Goal: Task Accomplishment & Management: Complete application form

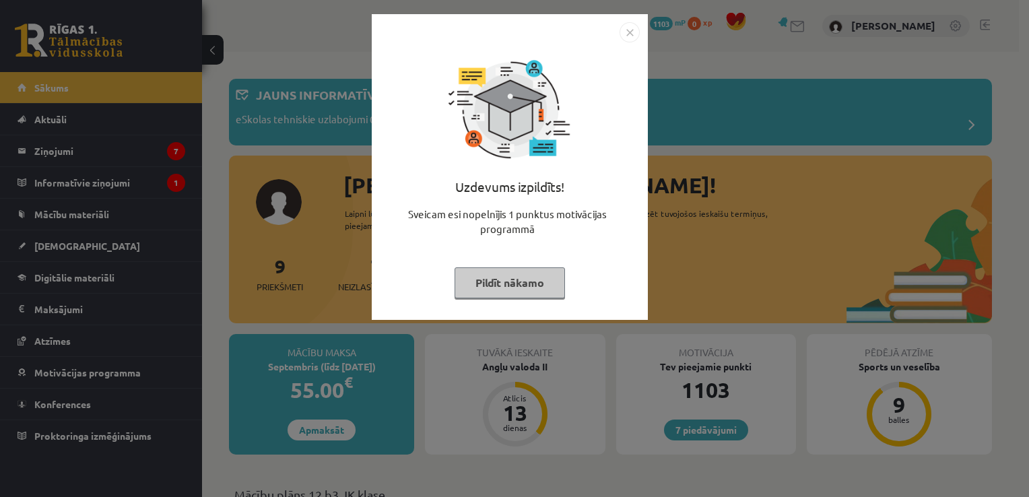
click at [631, 28] on img "Close" at bounding box center [630, 32] width 20 height 20
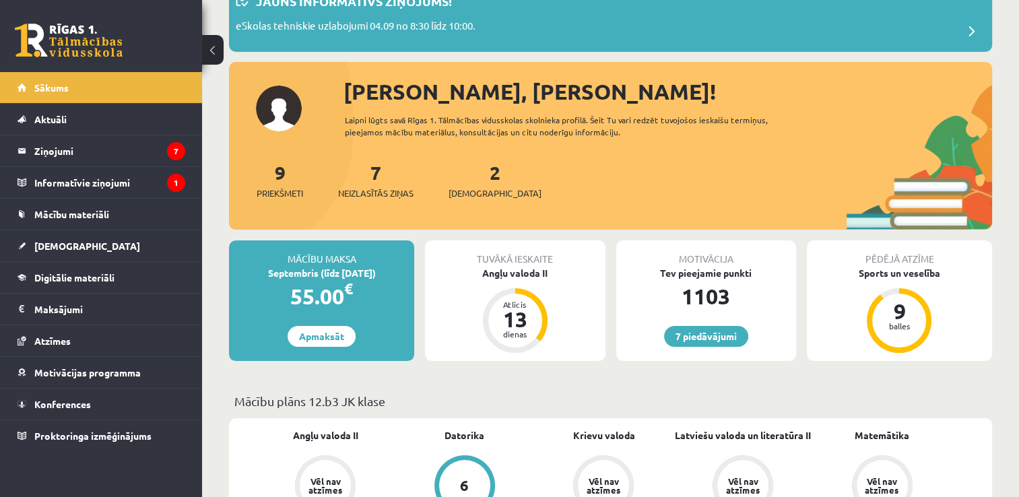
scroll to position [63, 0]
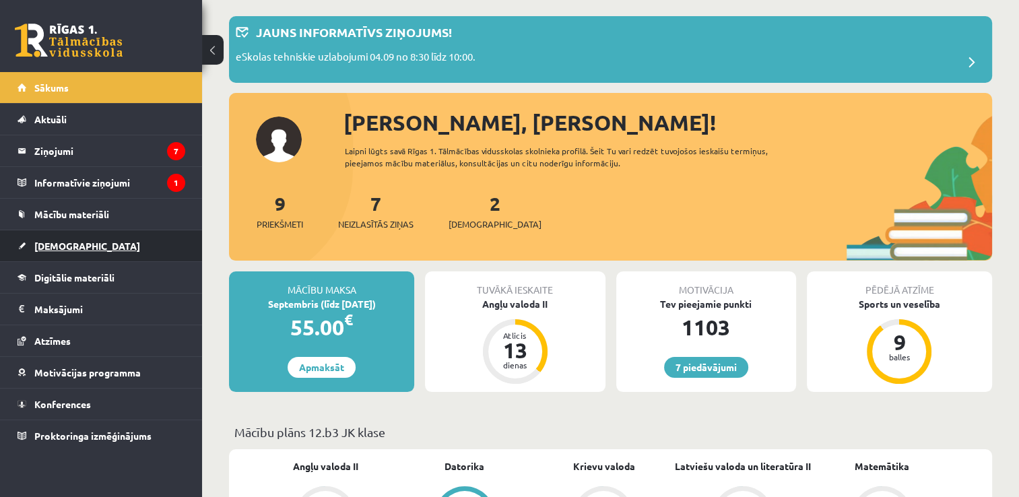
click at [51, 240] on span "[DEMOGRAPHIC_DATA]" at bounding box center [87, 246] width 106 height 12
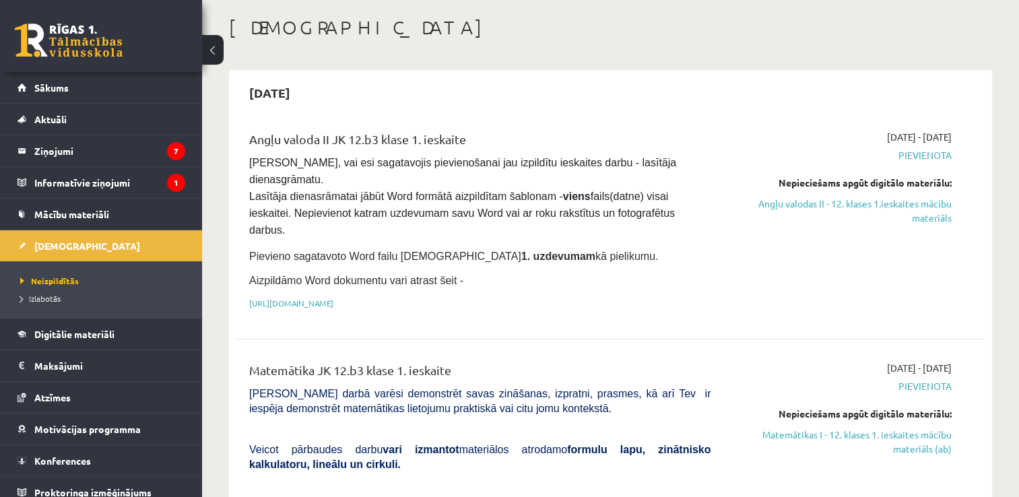
drag, startPoint x: 853, startPoint y: 211, endPoint x: 574, endPoint y: 58, distance: 318.6
click at [853, 211] on link "Angļu valodas II - 12. klases 1.ieskaites mācību materiāls" at bounding box center [841, 211] width 221 height 28
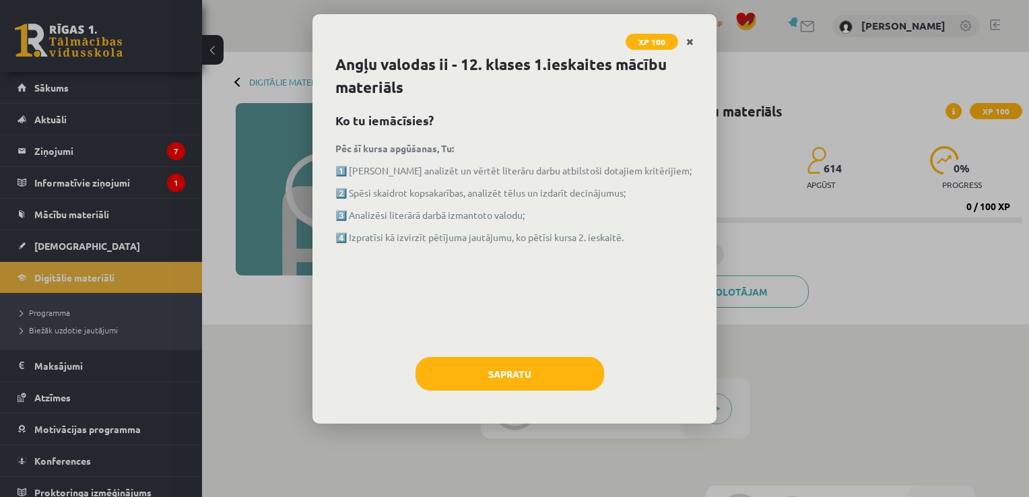
click at [683, 42] on link "Close" at bounding box center [690, 42] width 24 height 26
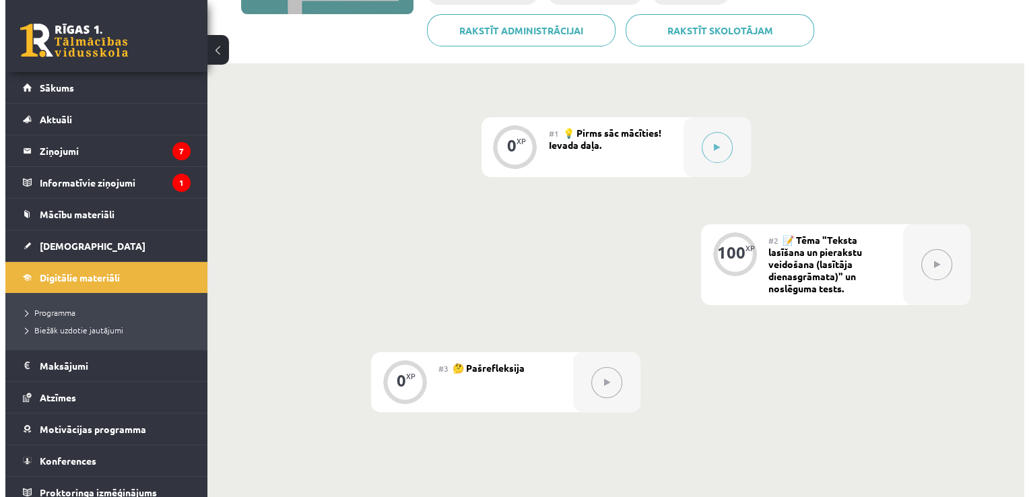
scroll to position [228, 0]
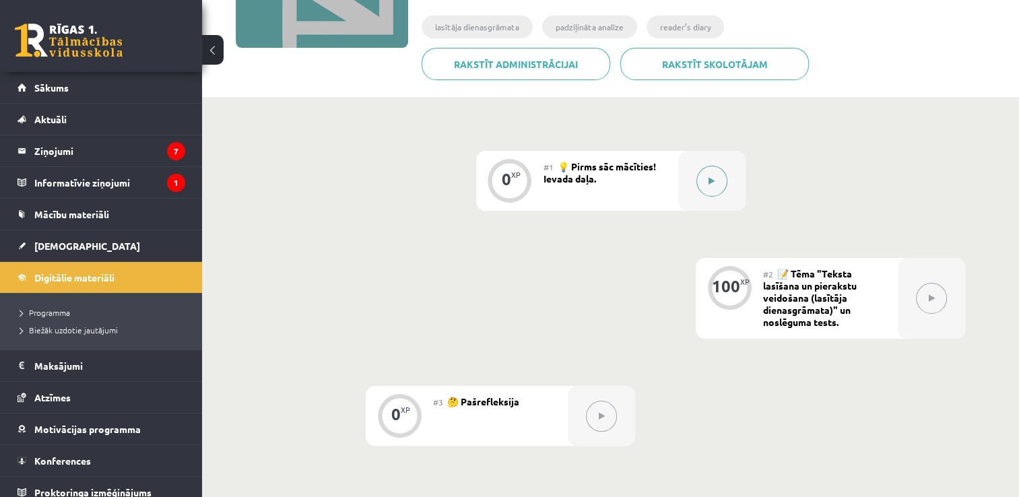
click at [705, 175] on button at bounding box center [711, 181] width 31 height 31
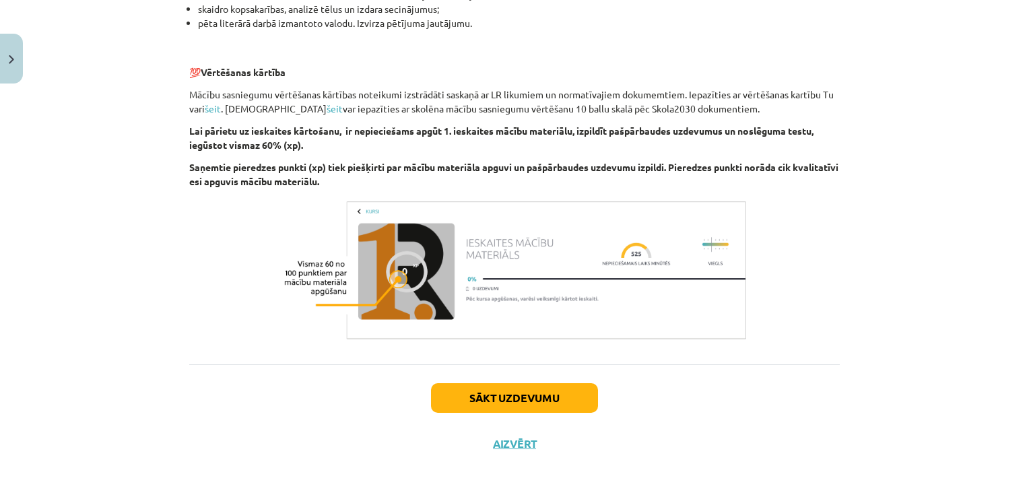
scroll to position [921, 0]
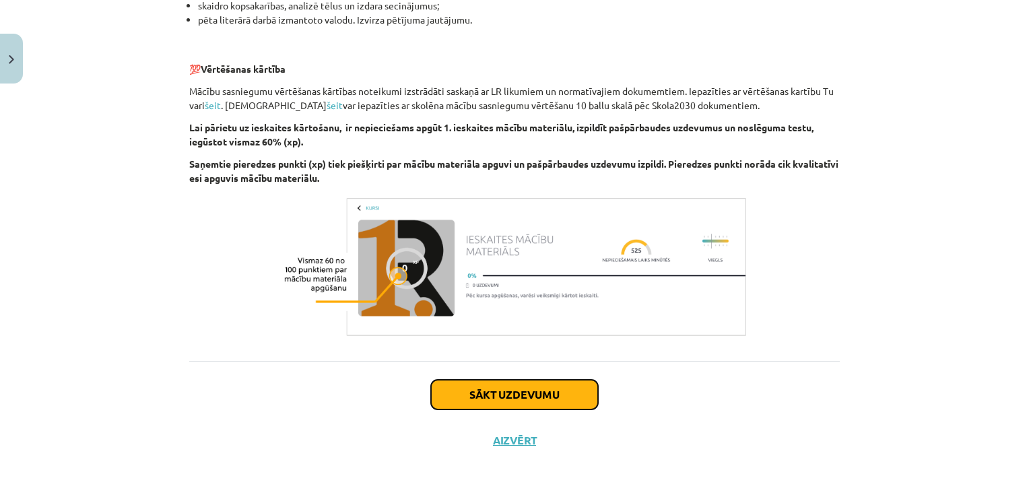
click at [542, 400] on button "Sākt uzdevumu" at bounding box center [514, 395] width 167 height 30
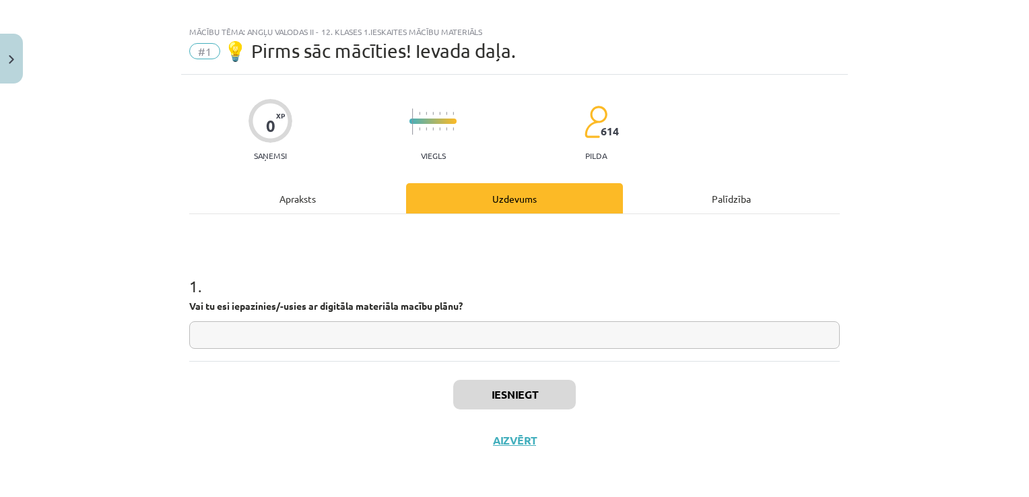
scroll to position [13, 0]
click at [424, 343] on input "text" at bounding box center [514, 337] width 651 height 28
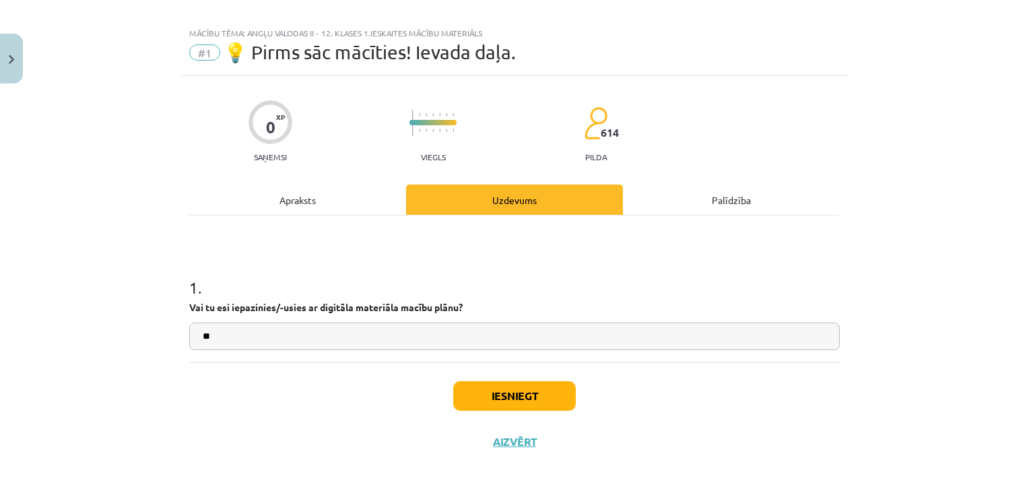
type input "**"
click at [490, 395] on button "Iesniegt" at bounding box center [514, 396] width 123 height 30
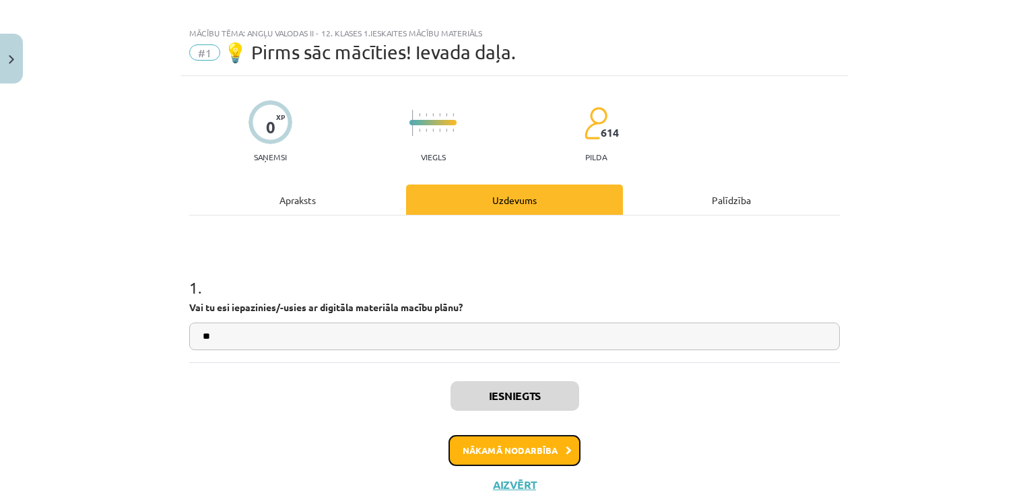
click at [521, 449] on button "Nākamā nodarbība" at bounding box center [515, 450] width 132 height 31
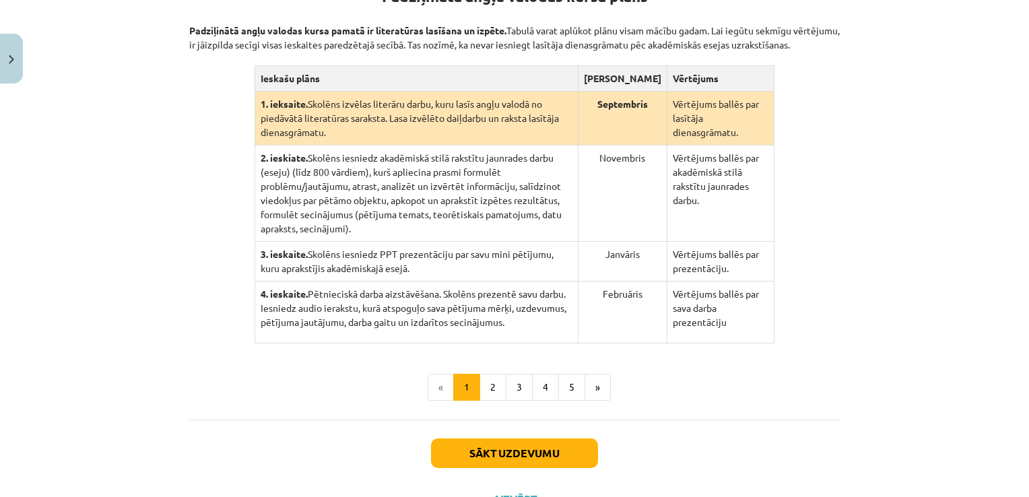
scroll to position [301, 0]
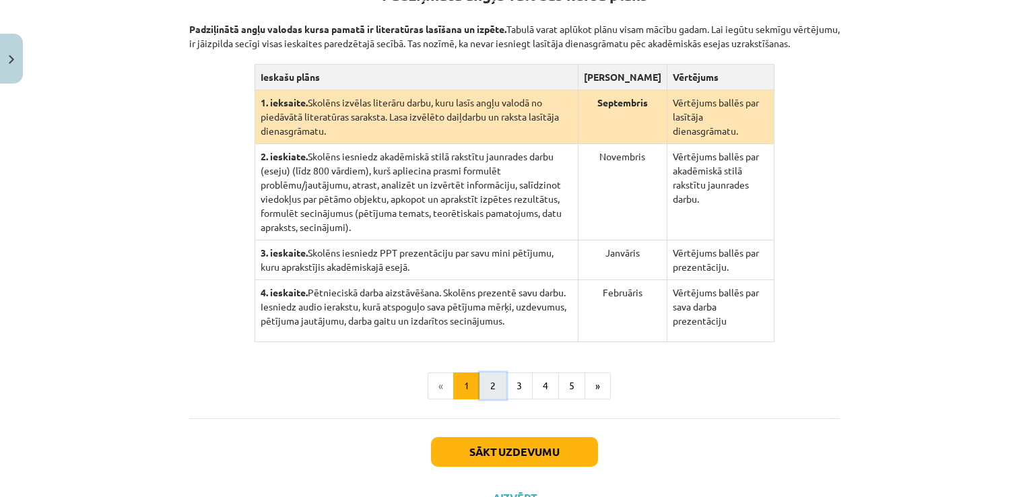
click at [485, 372] on button "2" at bounding box center [493, 385] width 27 height 27
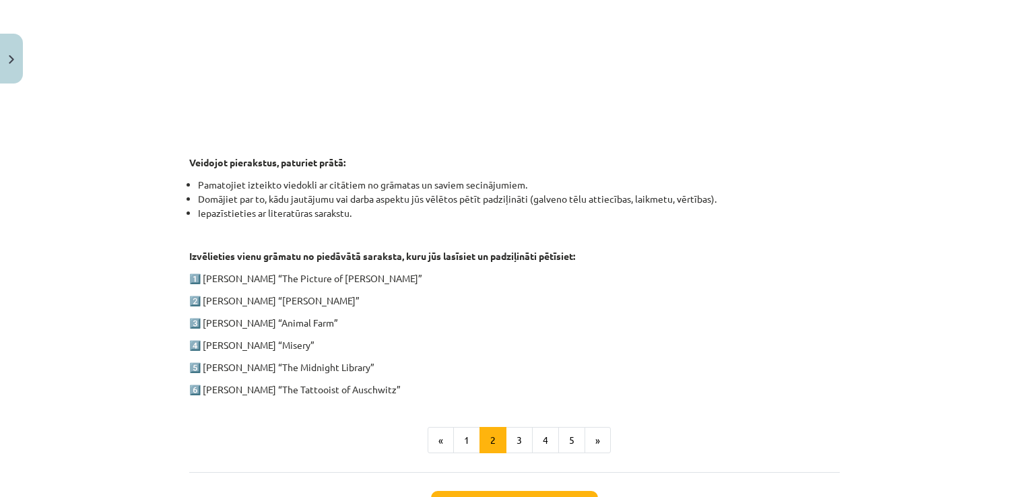
scroll to position [562, 0]
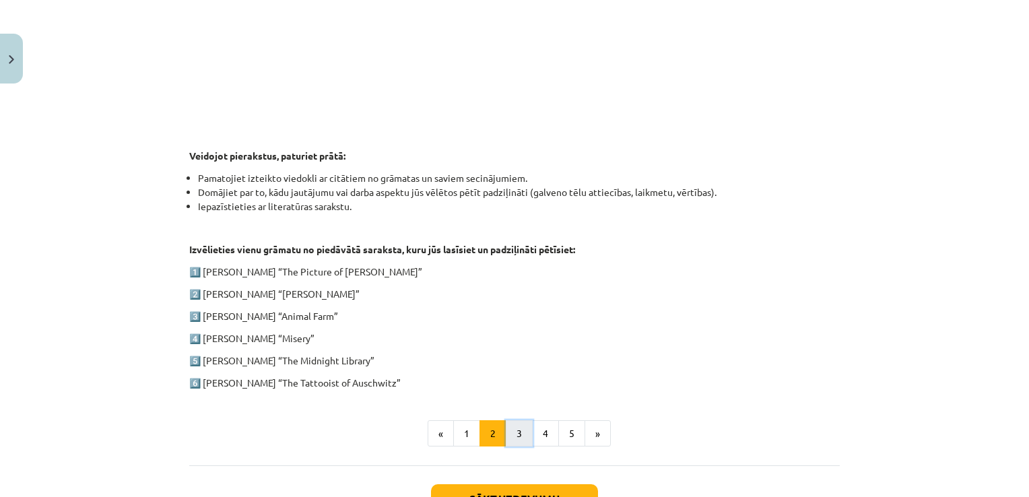
click at [517, 425] on button "3" at bounding box center [519, 433] width 27 height 27
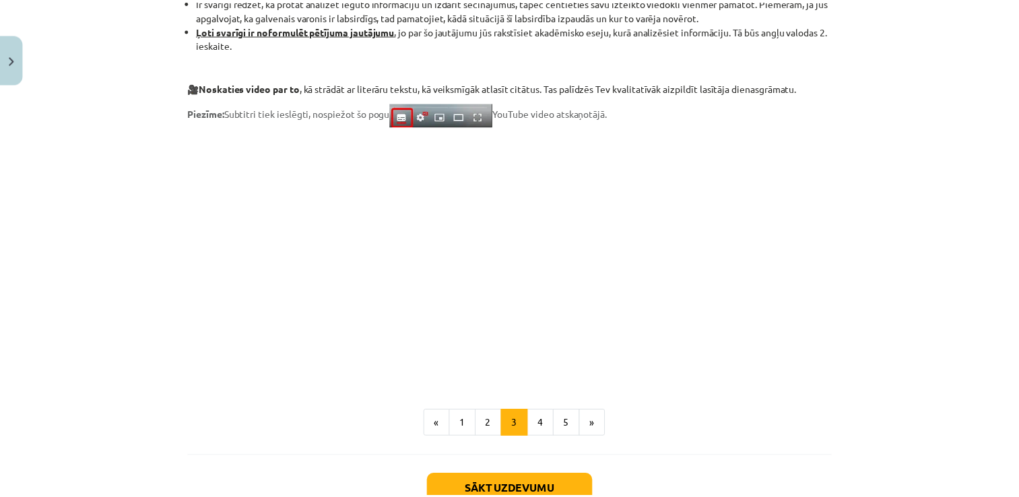
scroll to position [1121, 0]
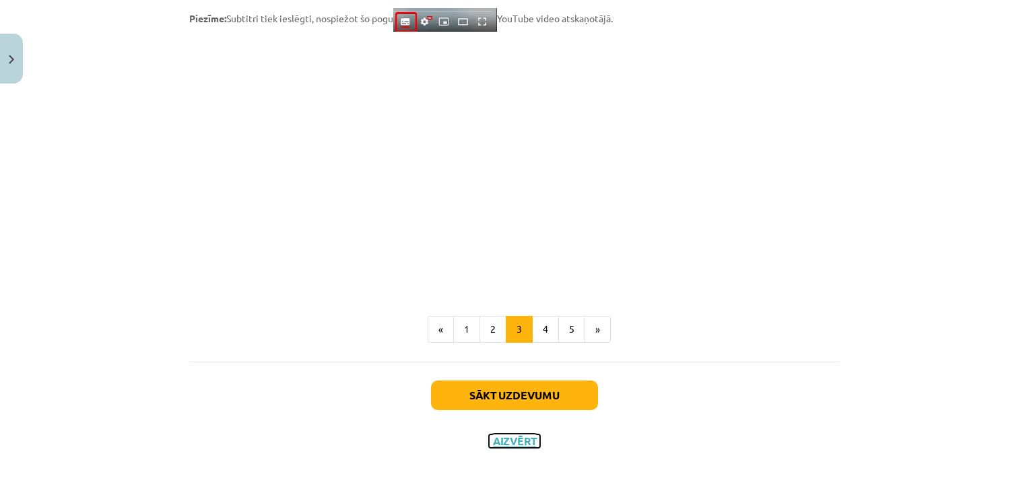
click at [519, 446] on button "Aizvērt" at bounding box center [514, 440] width 51 height 13
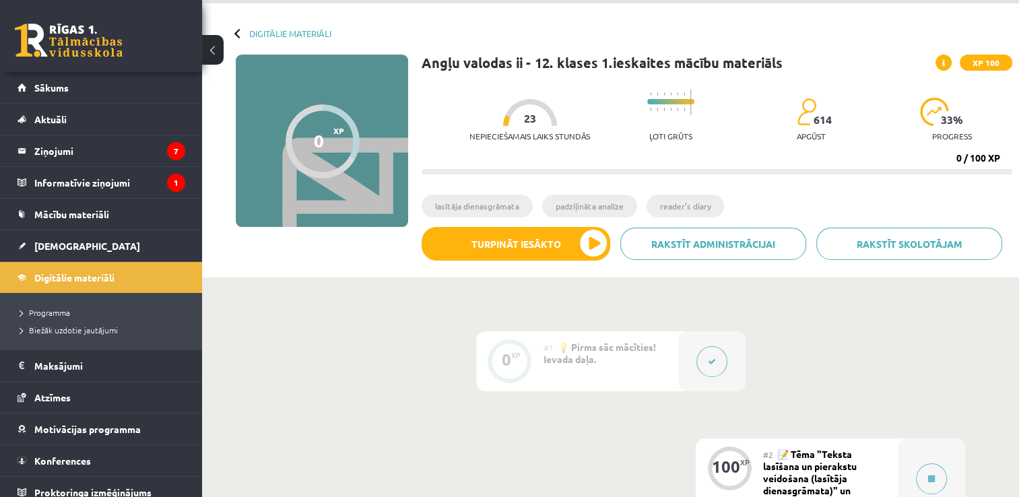
scroll to position [0, 0]
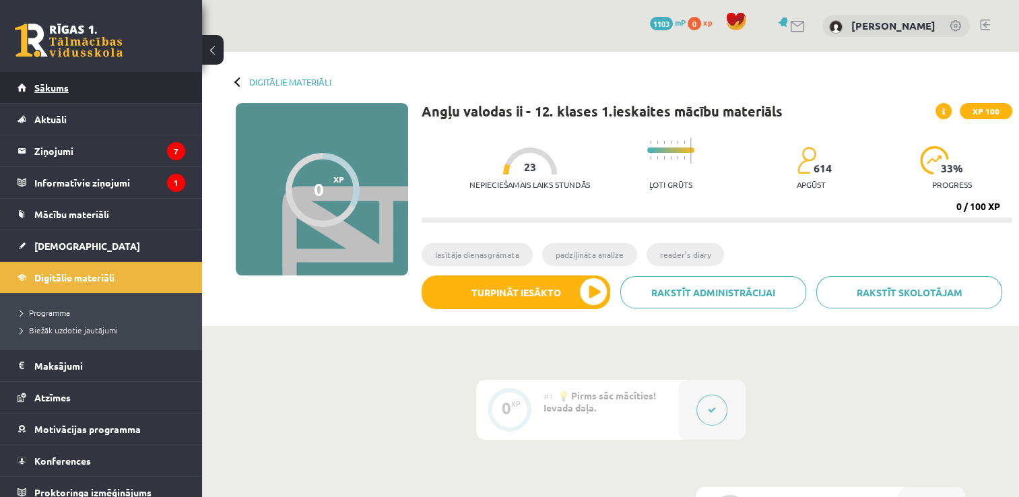
click at [89, 82] on link "Sākums" at bounding box center [102, 87] width 168 height 31
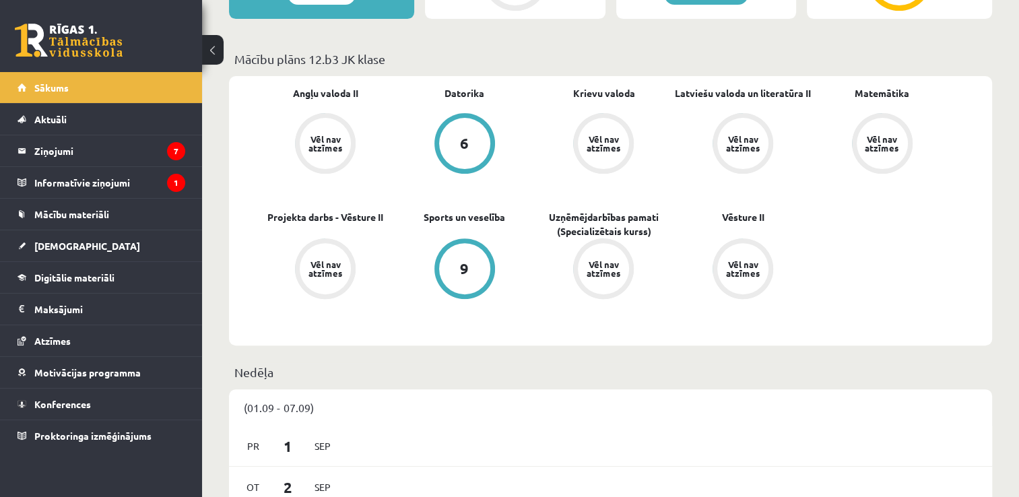
scroll to position [441, 0]
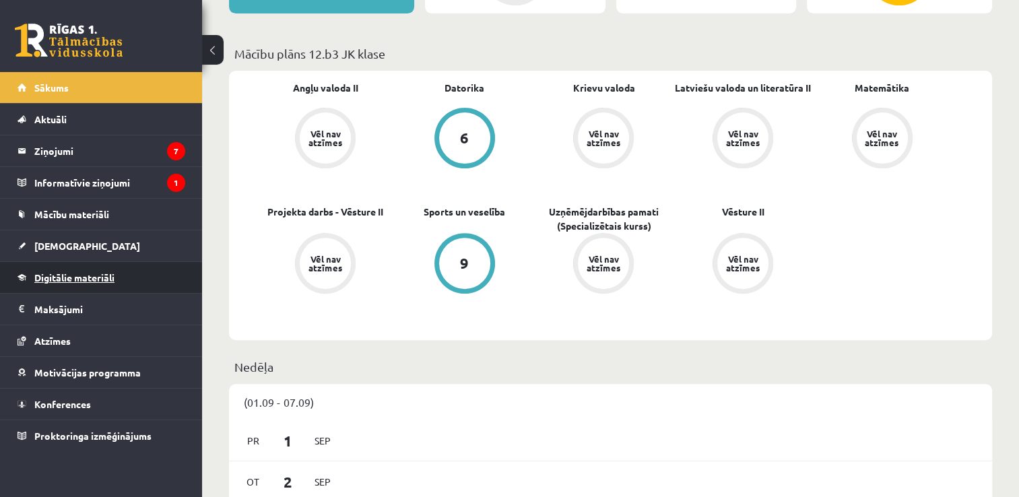
click at [150, 276] on link "Digitālie materiāli" at bounding box center [102, 277] width 168 height 31
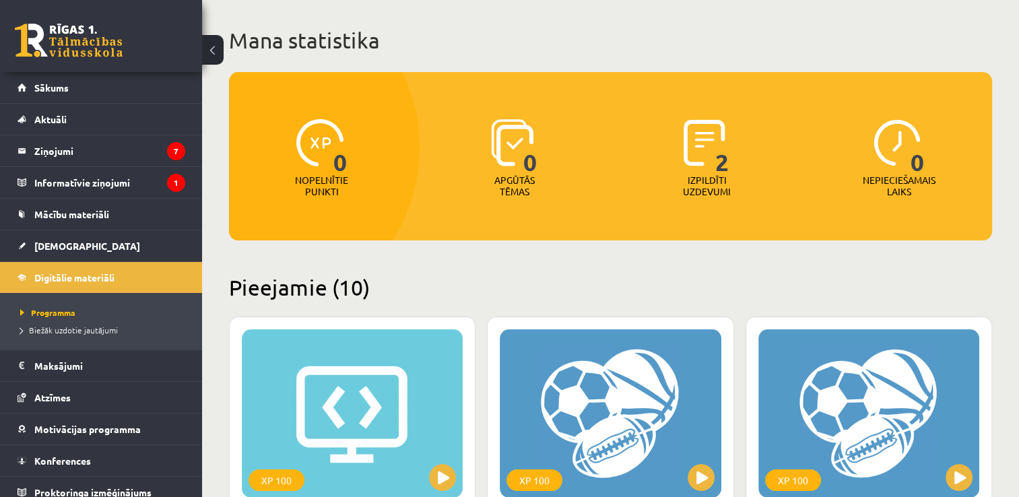
scroll to position [53, 0]
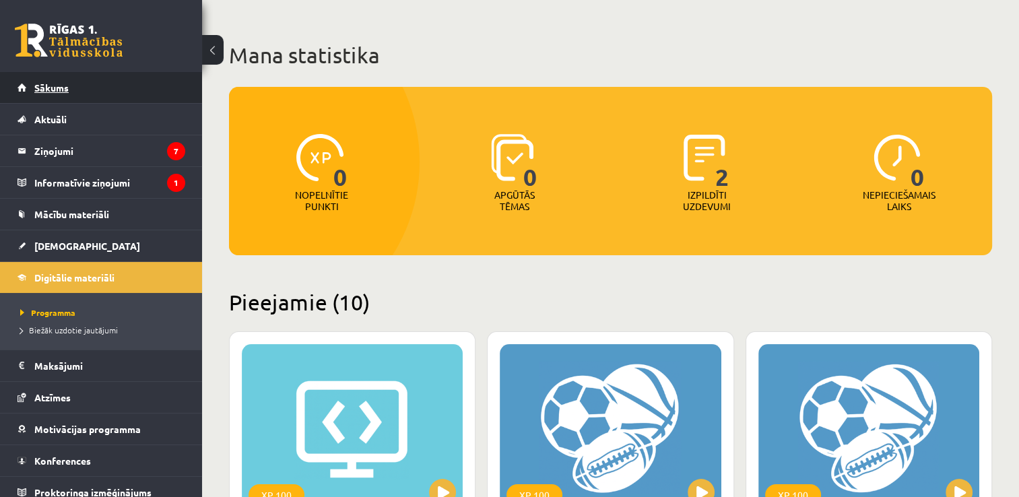
click at [99, 90] on link "Sākums" at bounding box center [102, 87] width 168 height 31
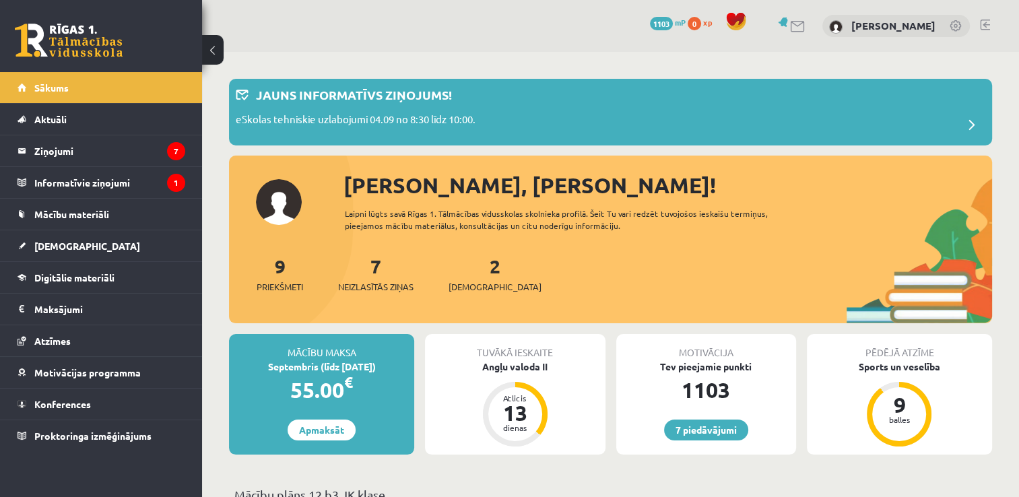
click at [983, 23] on link at bounding box center [985, 25] width 10 height 11
